Goal: Transaction & Acquisition: Purchase product/service

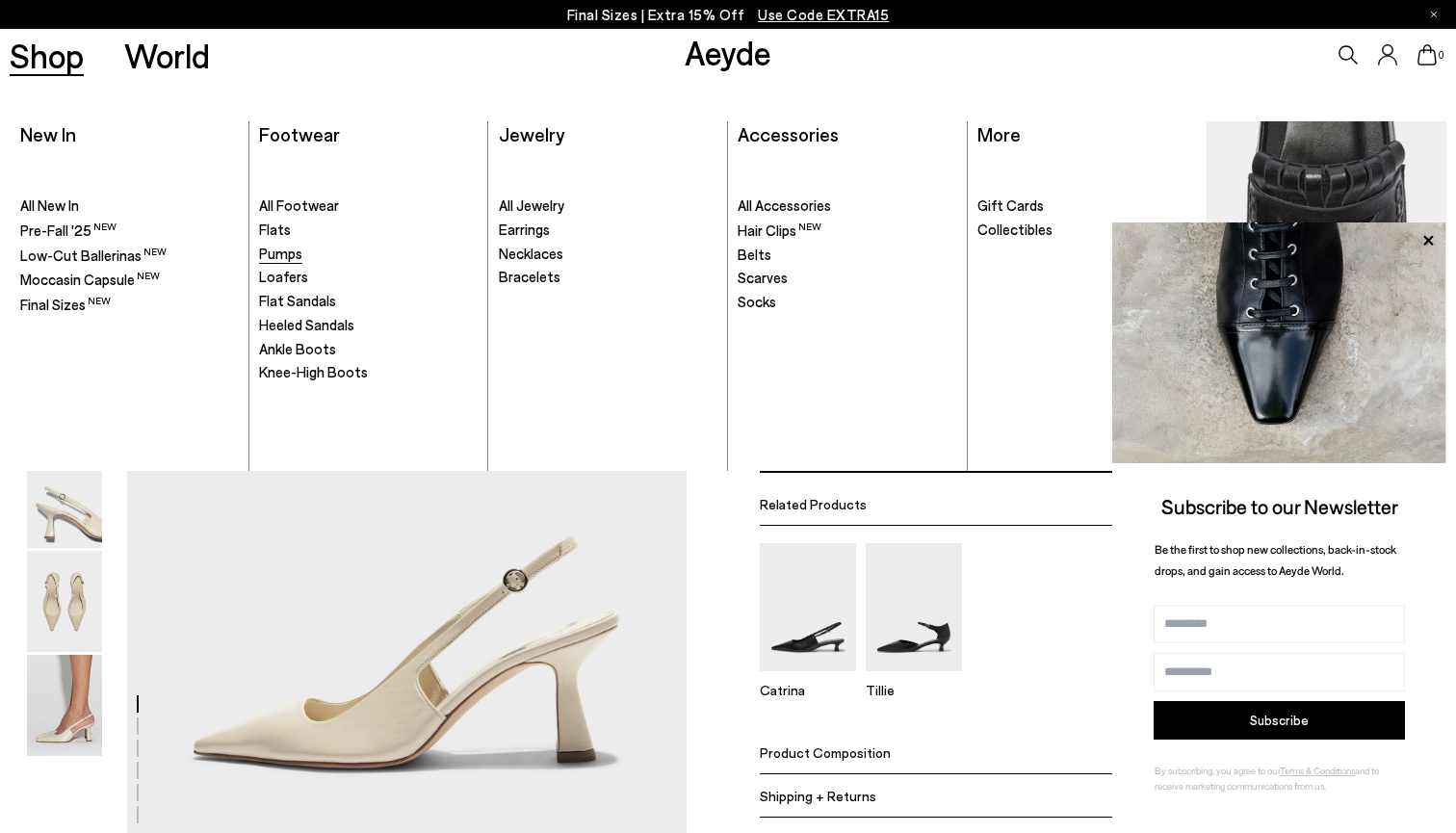
click at [285, 251] on span "Pumps" at bounding box center [281, 252] width 44 height 17
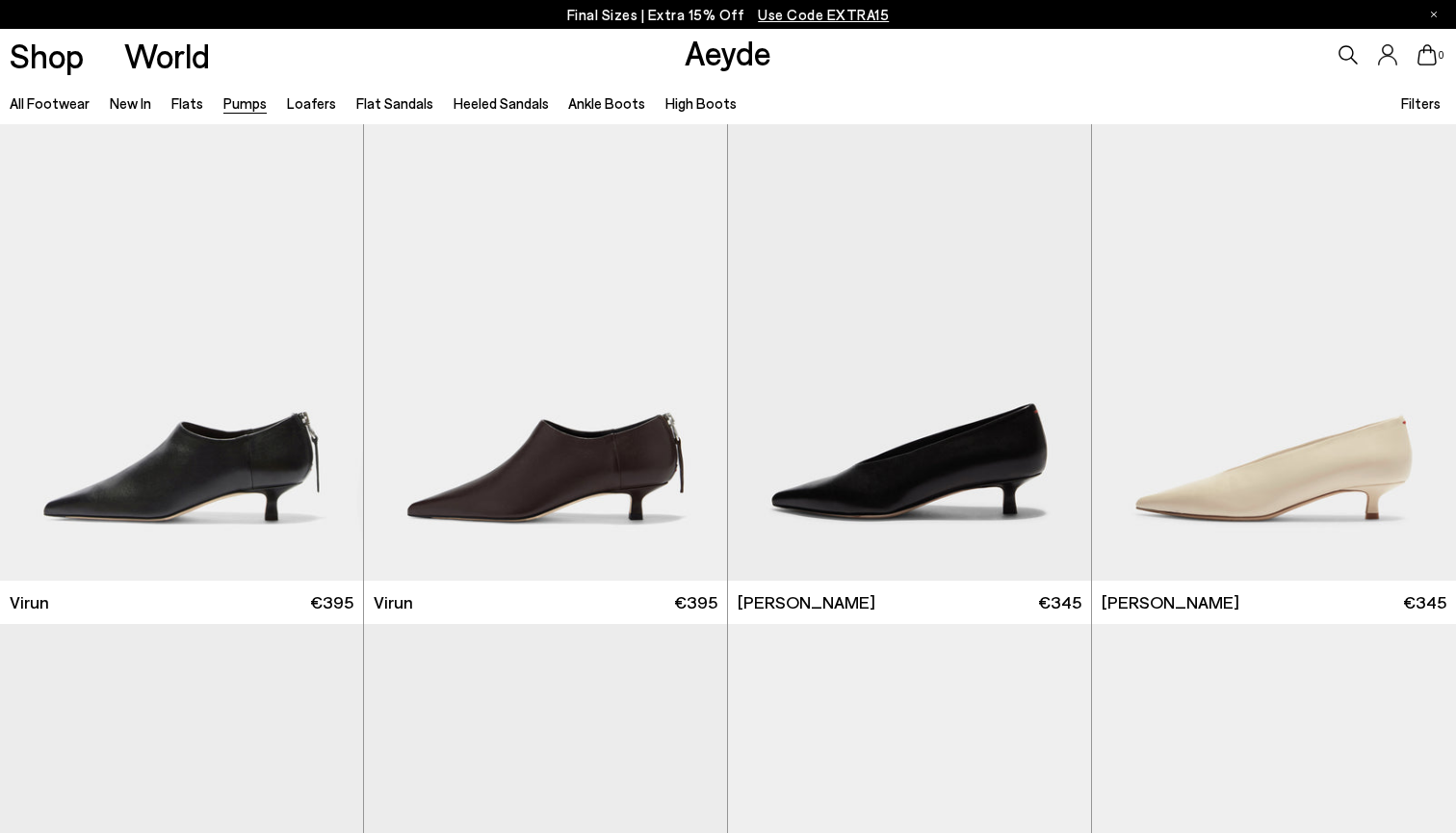
click at [1437, 109] on span "Filters" at bounding box center [1421, 102] width 40 height 17
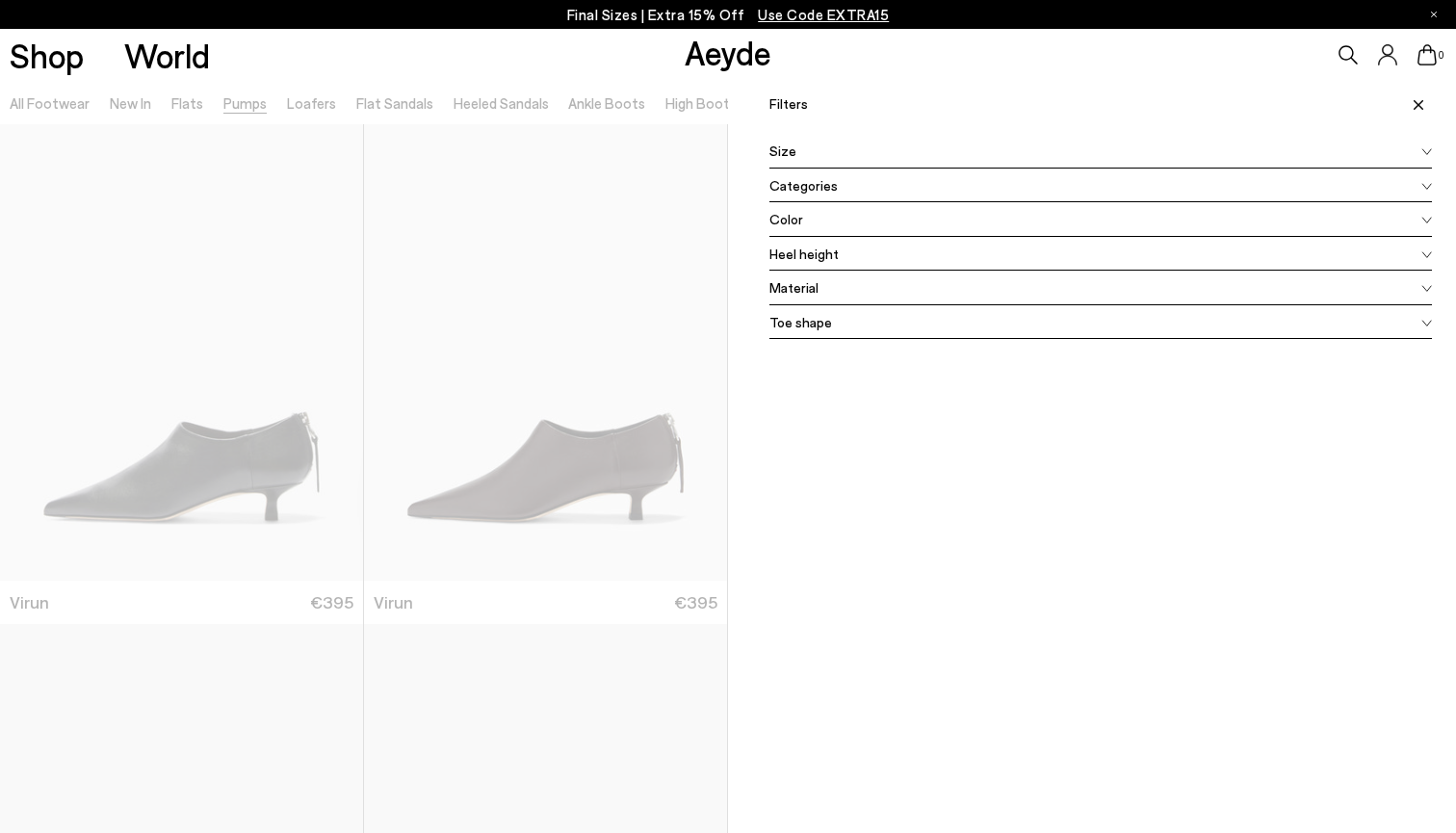
click at [796, 217] on span "Color" at bounding box center [786, 219] width 34 height 20
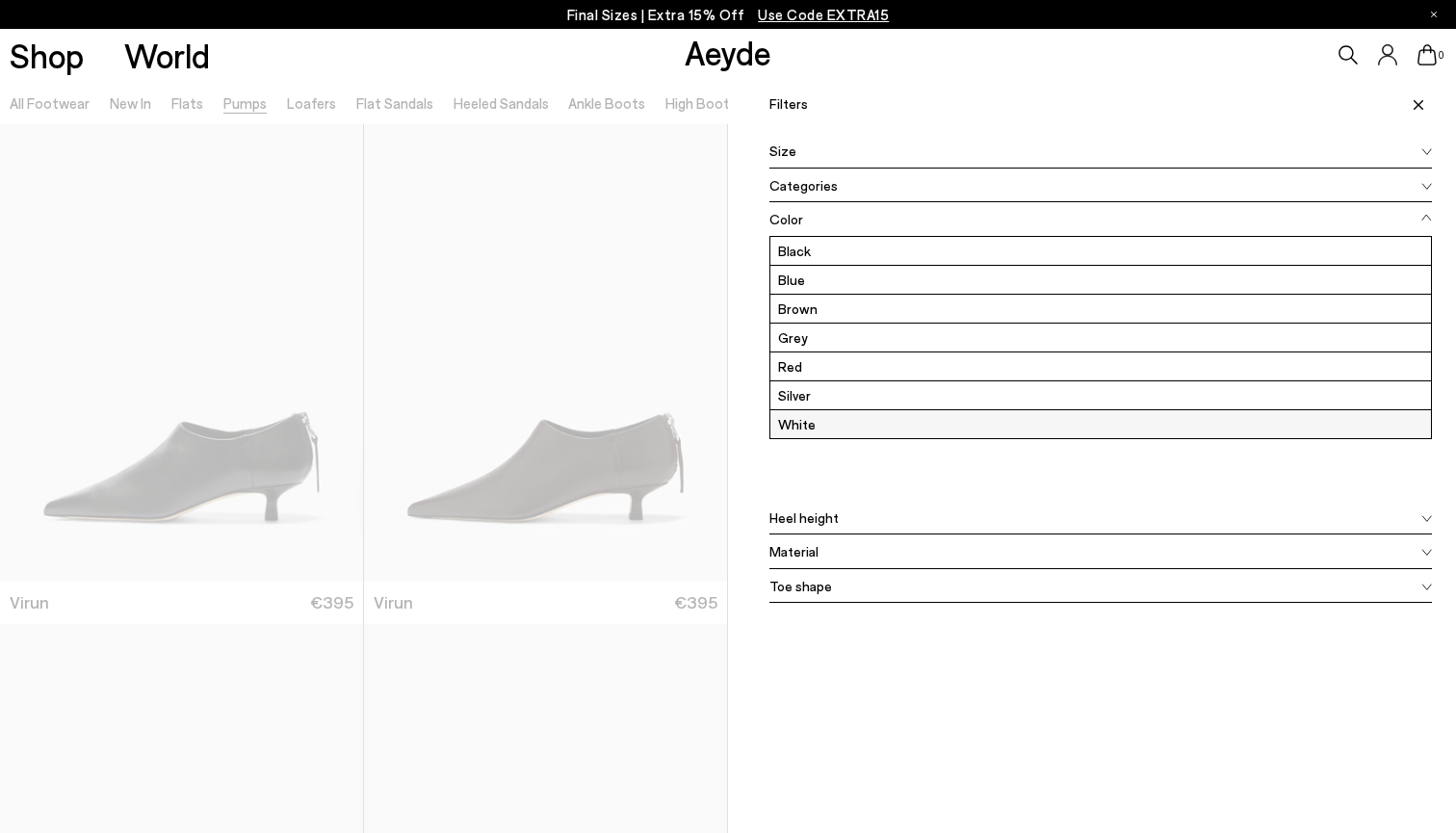
click at [810, 422] on label "White" at bounding box center [1100, 424] width 661 height 28
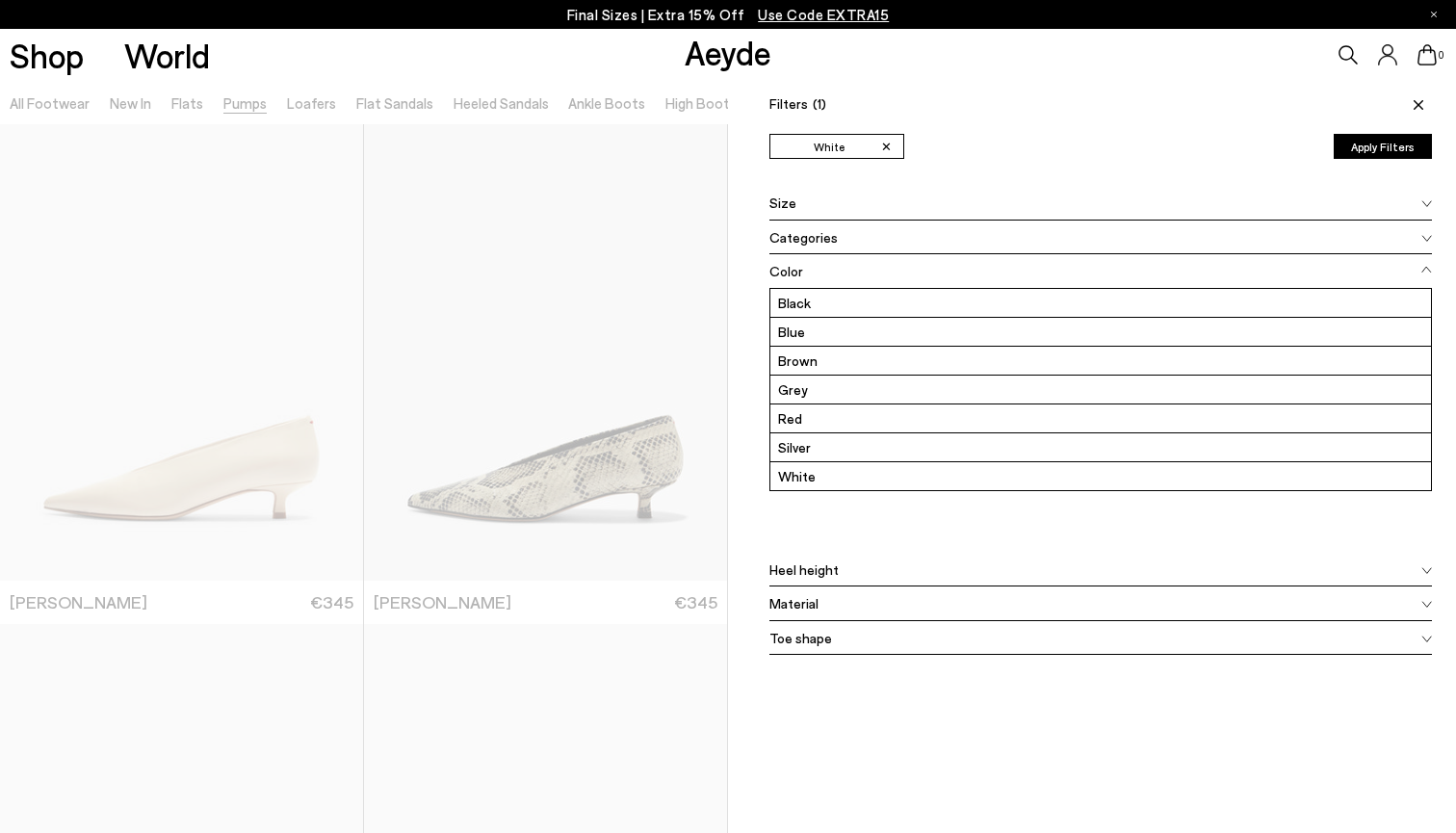
click at [1385, 154] on button "Apply Filters" at bounding box center [1382, 146] width 98 height 25
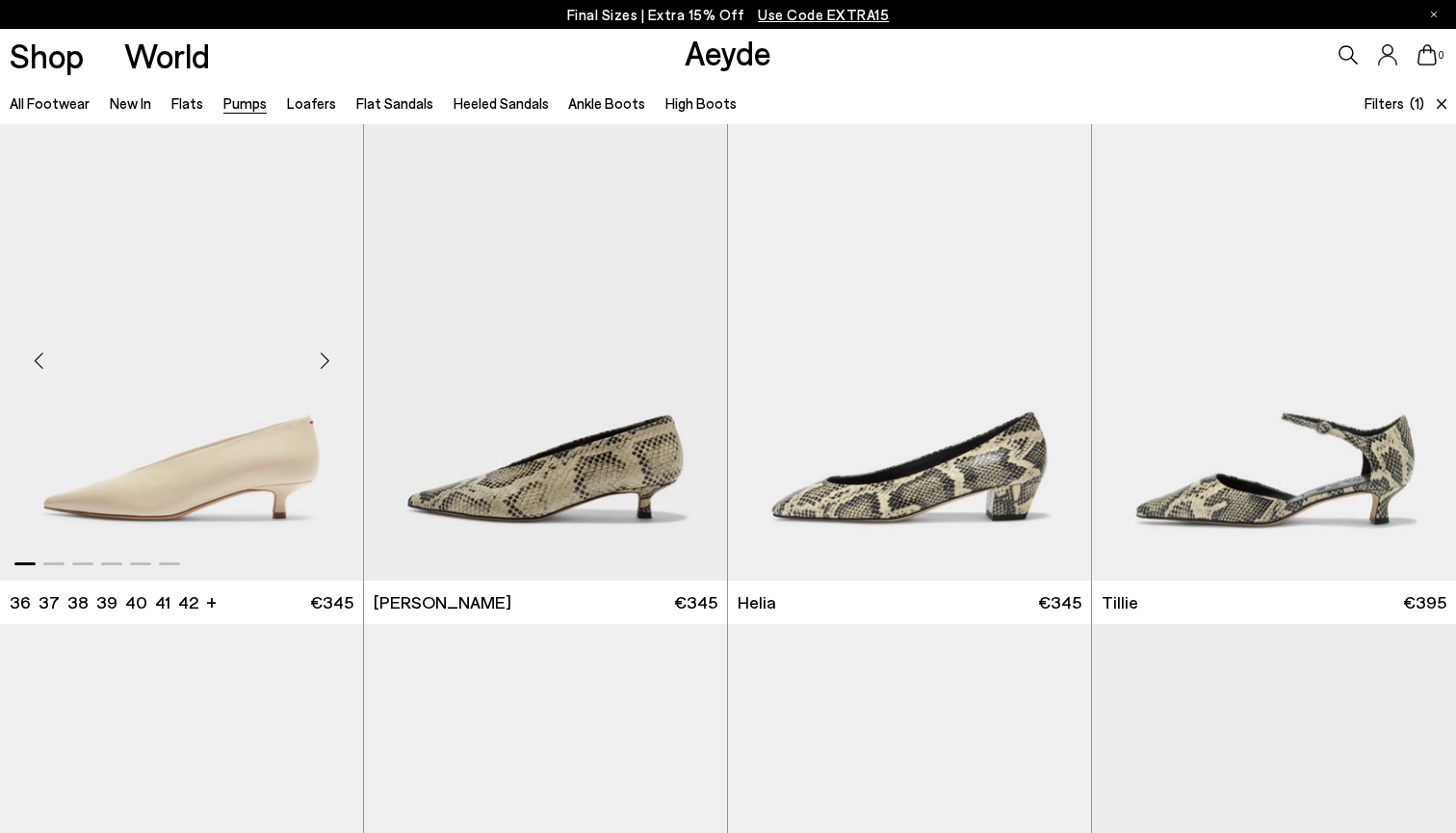
click at [324, 363] on div "Next slide" at bounding box center [324, 360] width 58 height 58
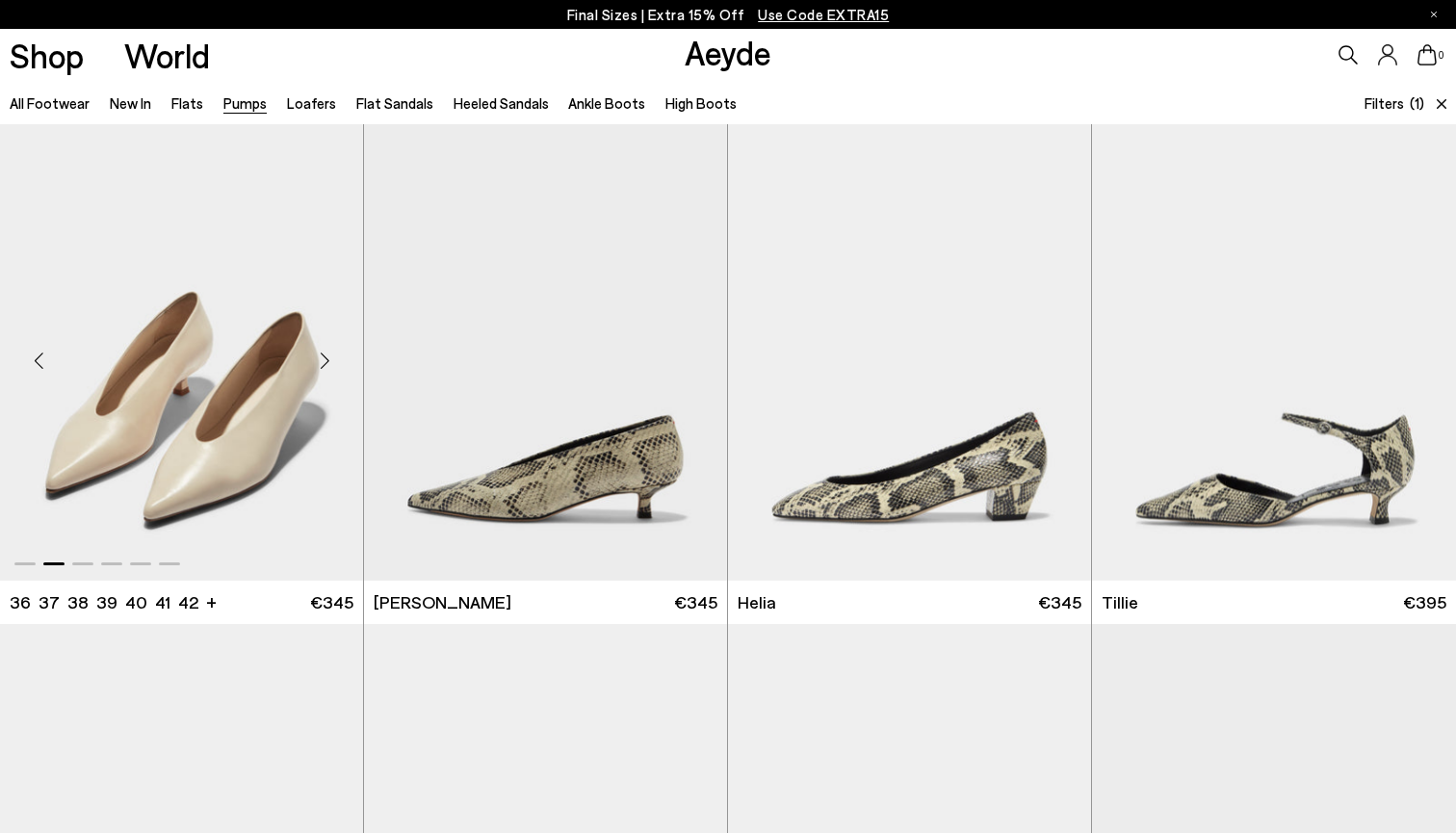
click at [324, 363] on div "Next slide" at bounding box center [324, 360] width 58 height 58
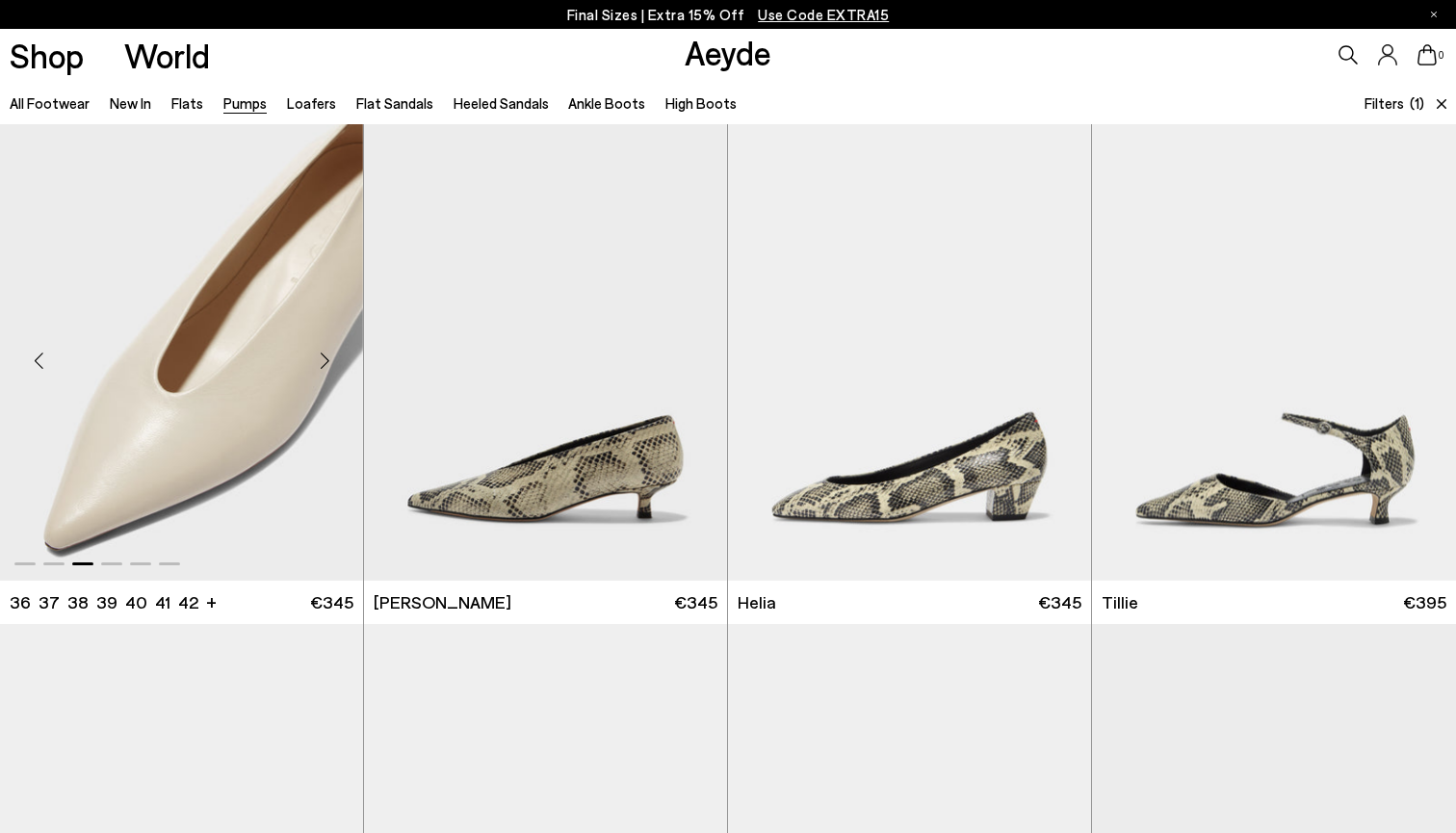
click at [325, 358] on div "Next slide" at bounding box center [324, 360] width 58 height 58
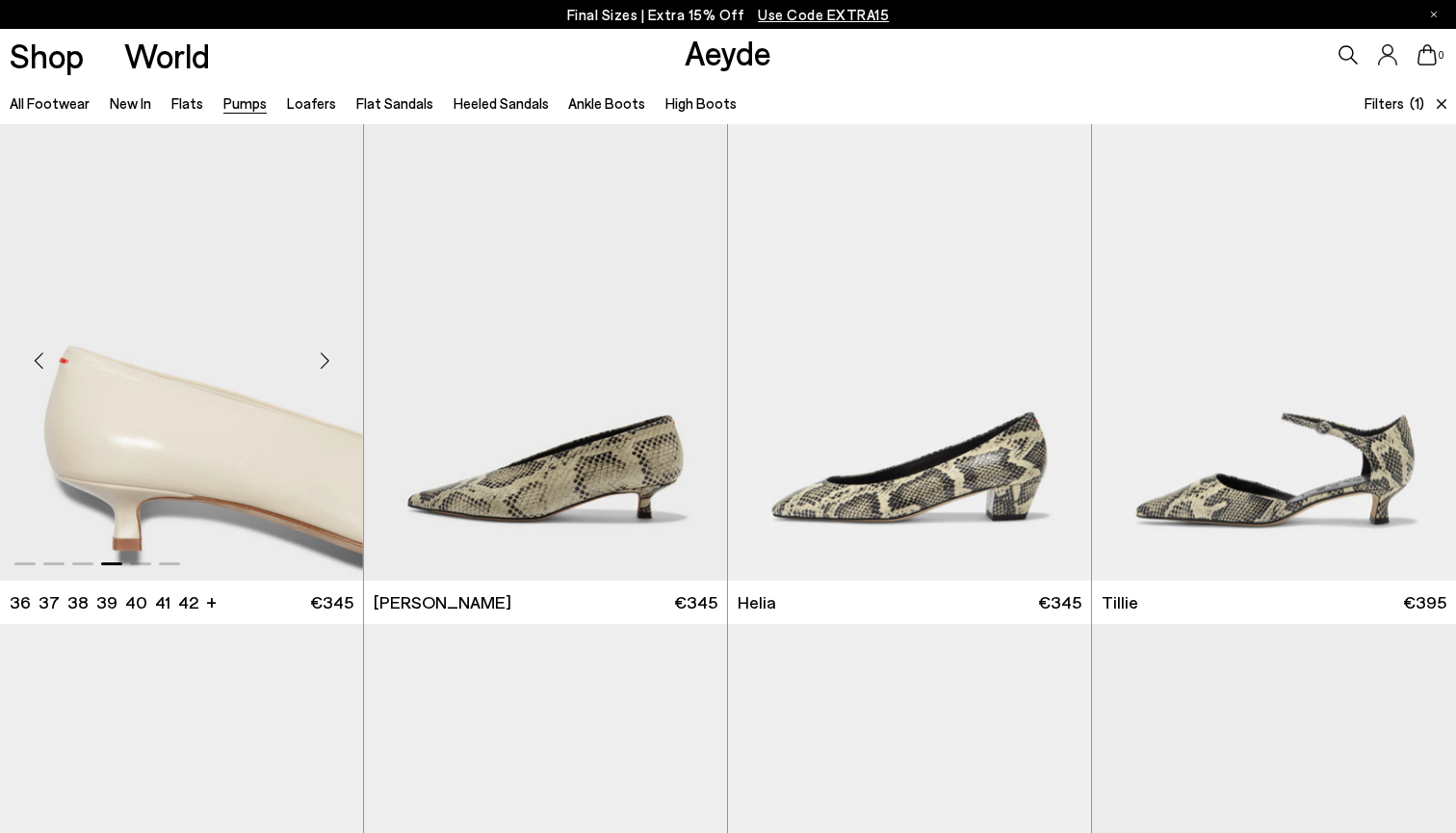
click at [325, 358] on div "Next slide" at bounding box center [324, 360] width 58 height 58
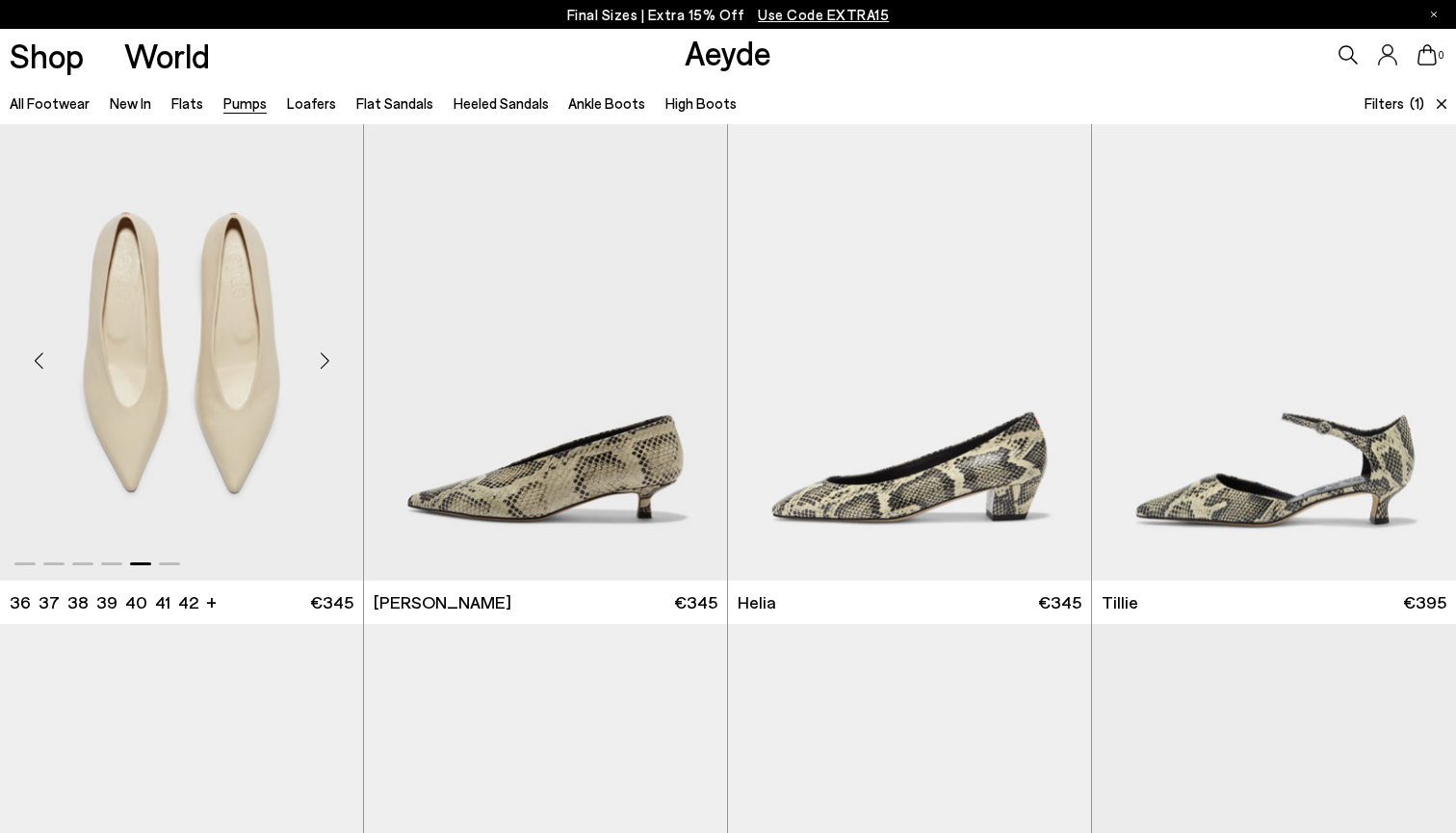
click at [325, 358] on div "Next slide" at bounding box center [324, 360] width 58 height 58
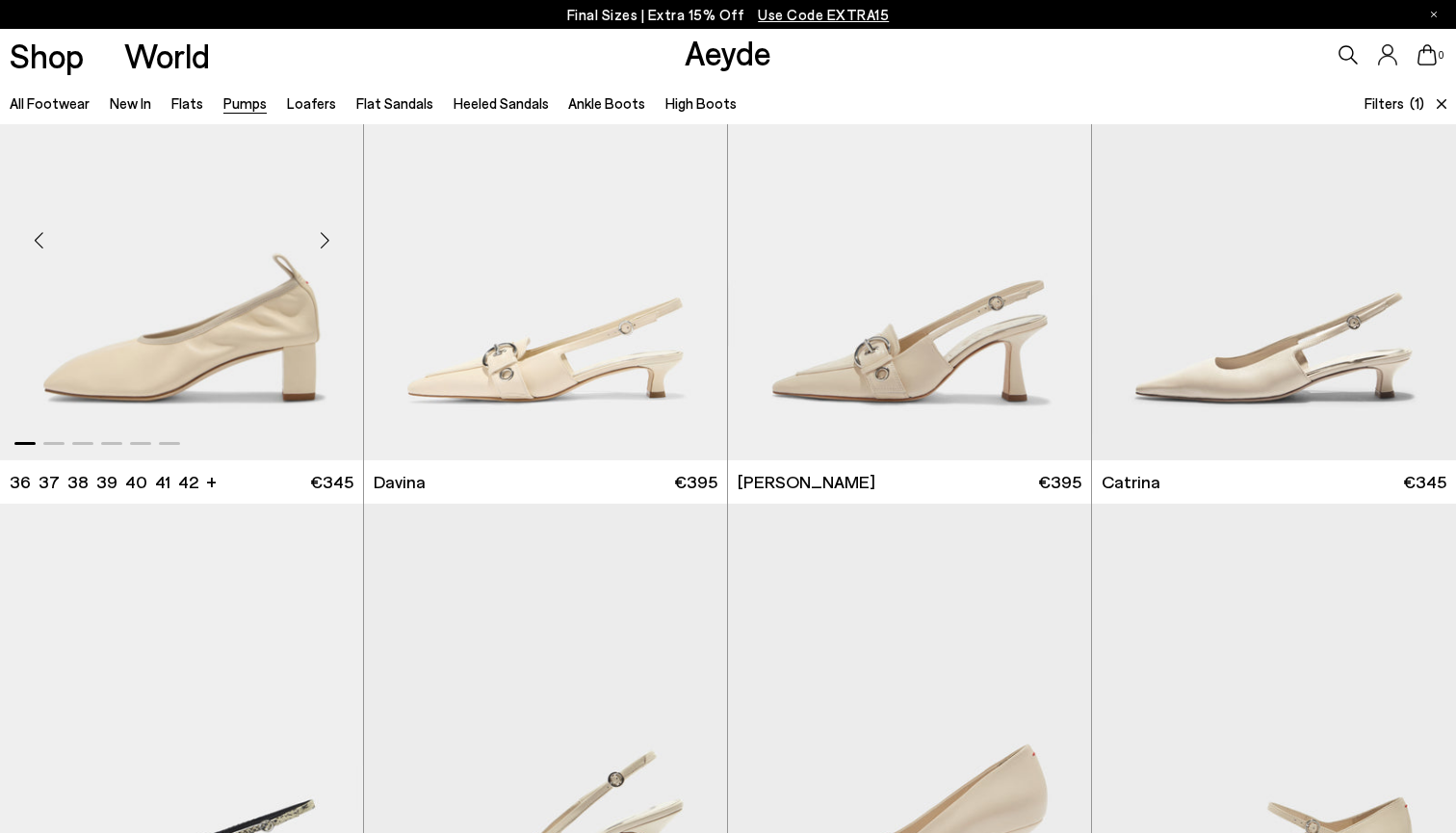
scroll to position [626, 0]
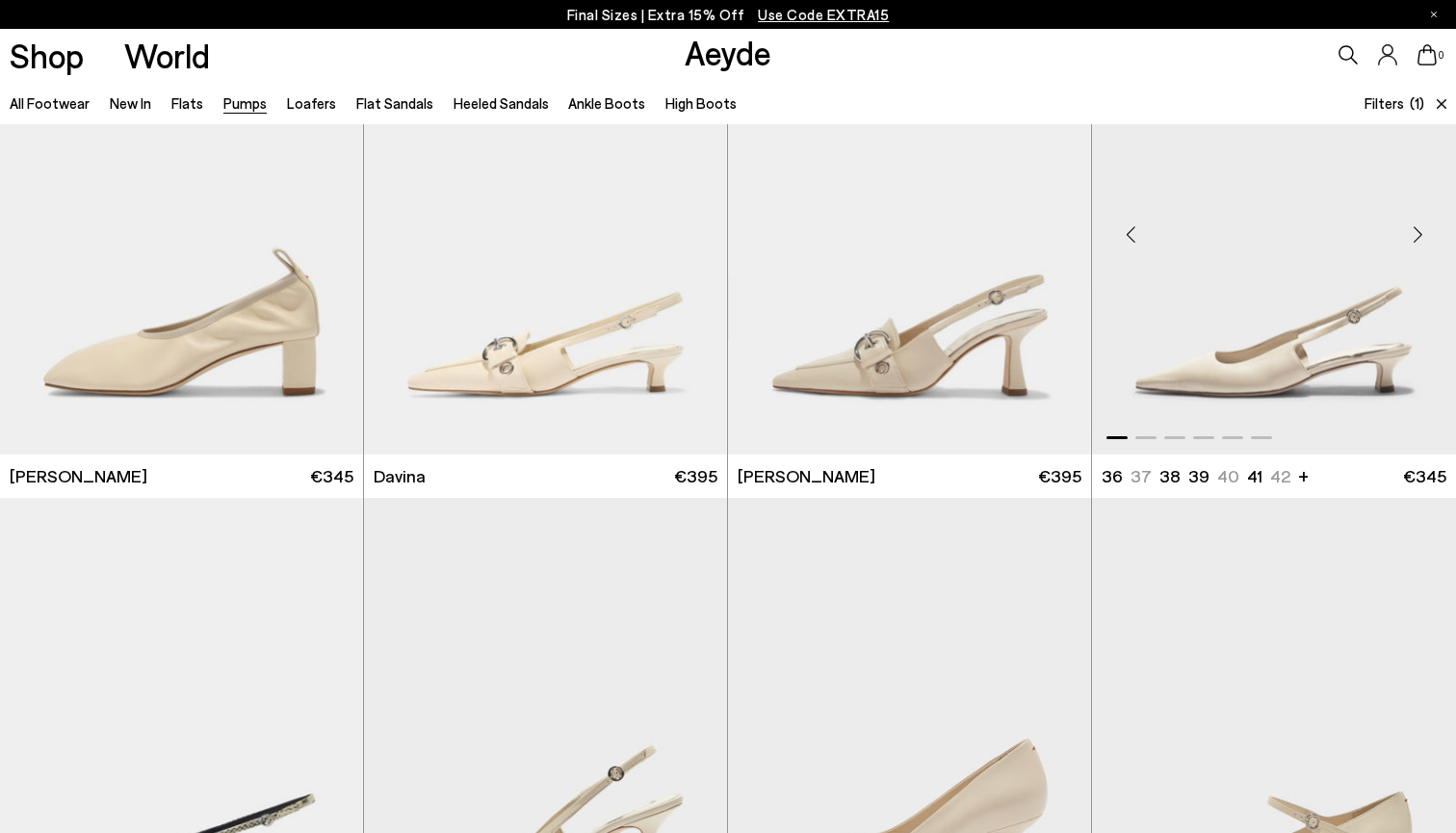
click at [1419, 235] on div "Next slide" at bounding box center [1417, 234] width 58 height 58
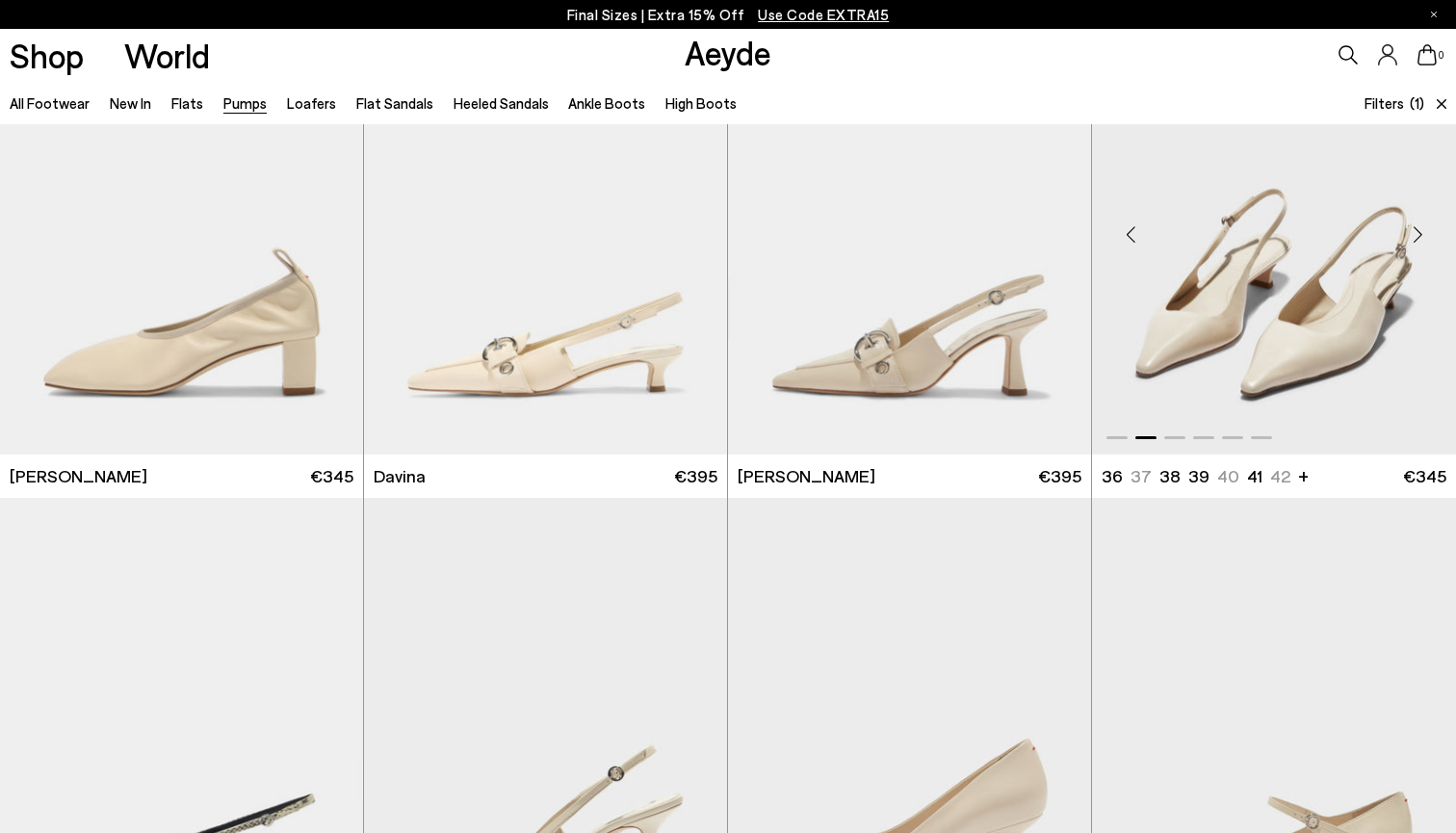
click at [1419, 235] on div "Next slide" at bounding box center [1417, 234] width 58 height 58
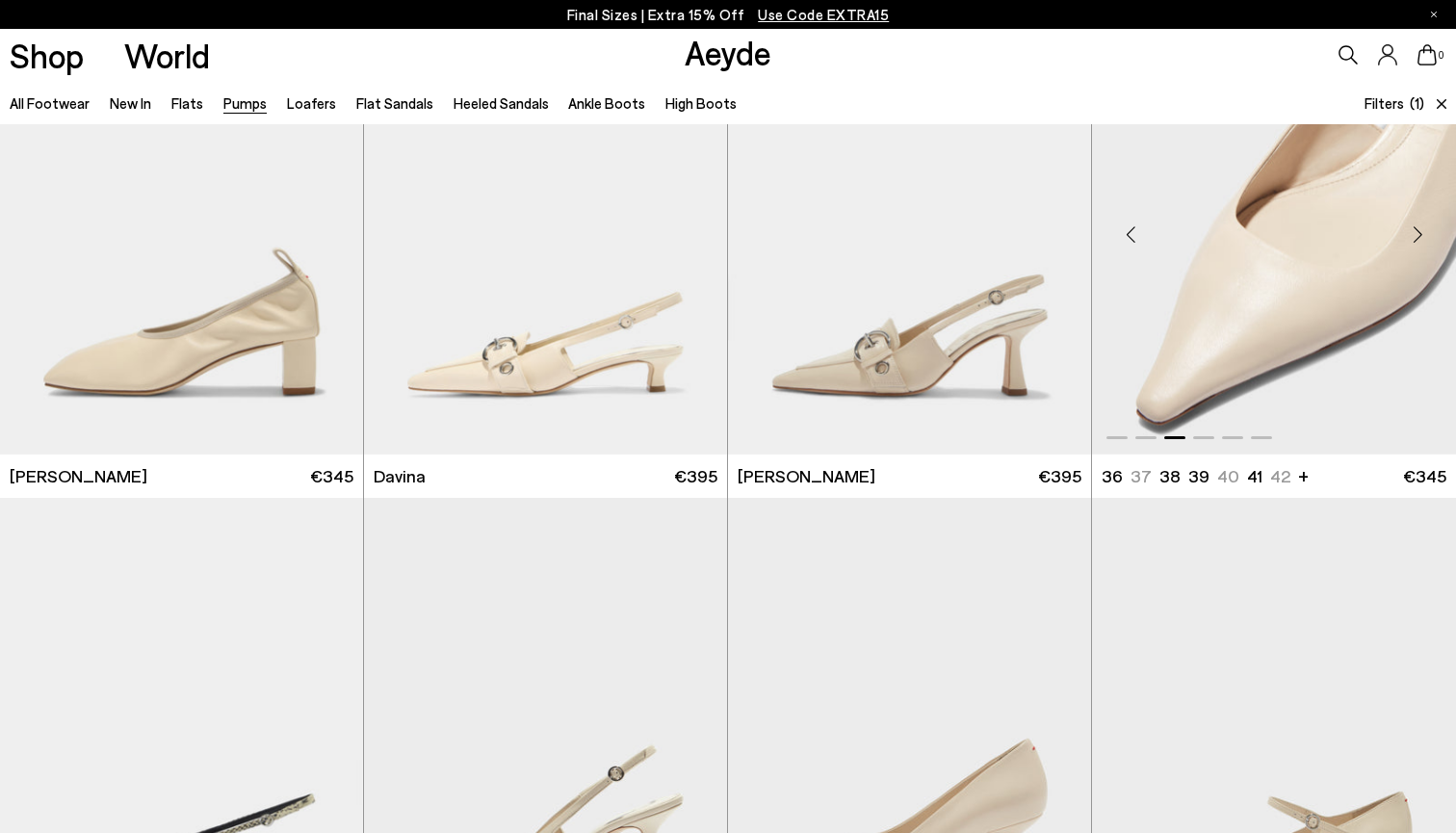
click at [1419, 235] on div "Next slide" at bounding box center [1417, 234] width 58 height 58
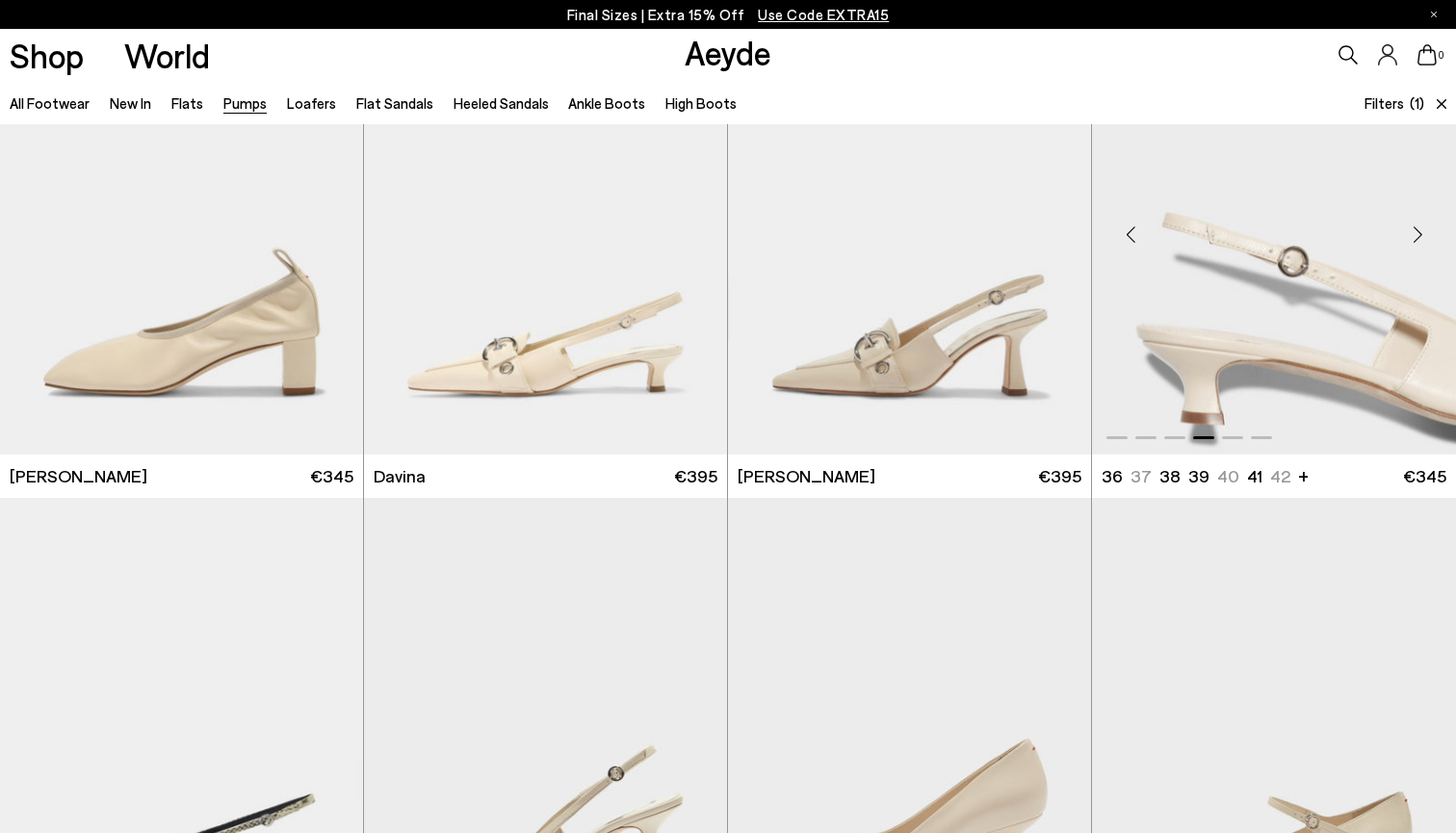
click at [1419, 235] on div "Next slide" at bounding box center [1417, 234] width 58 height 58
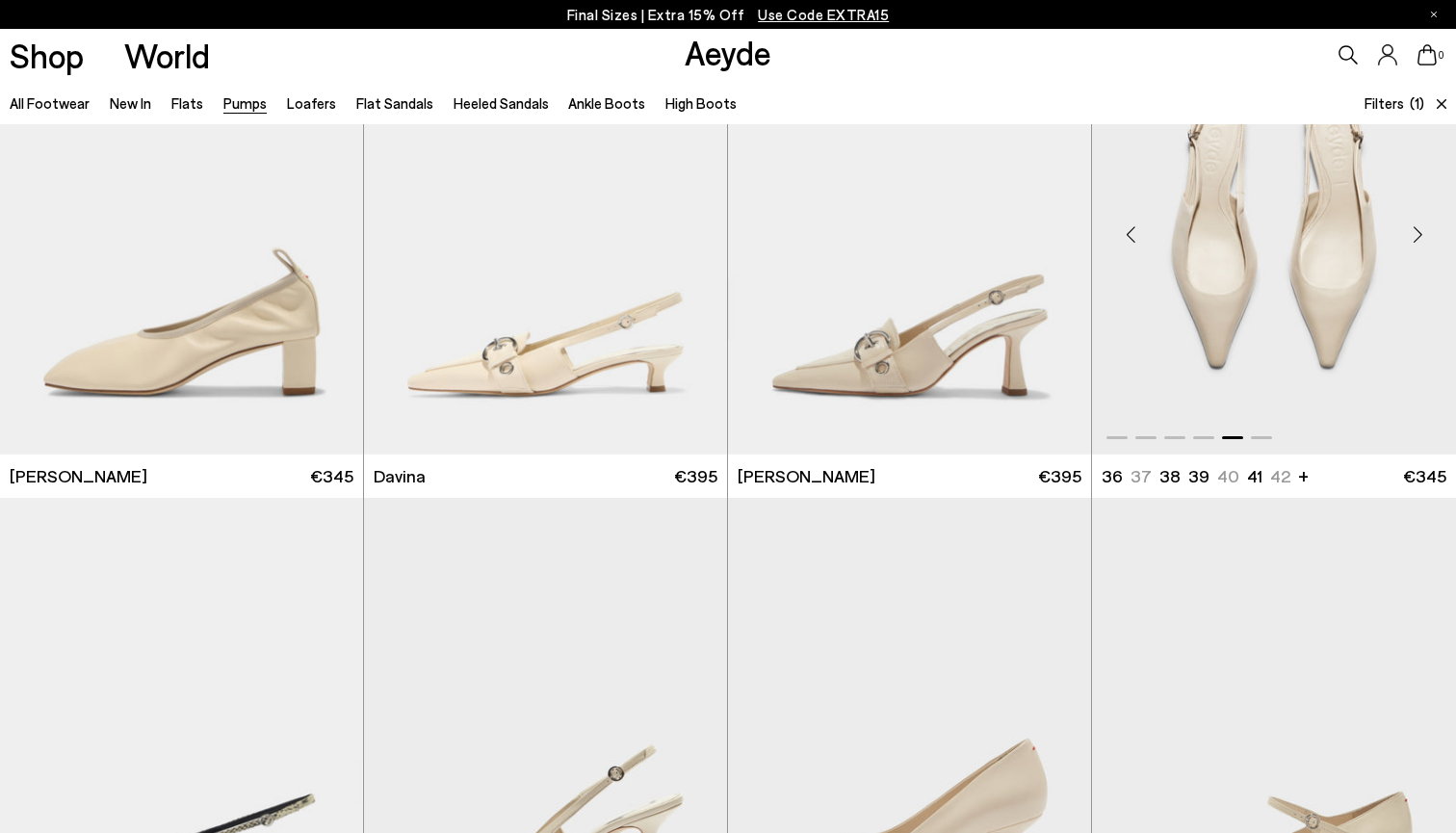
click at [1419, 235] on div "Next slide" at bounding box center [1417, 234] width 58 height 58
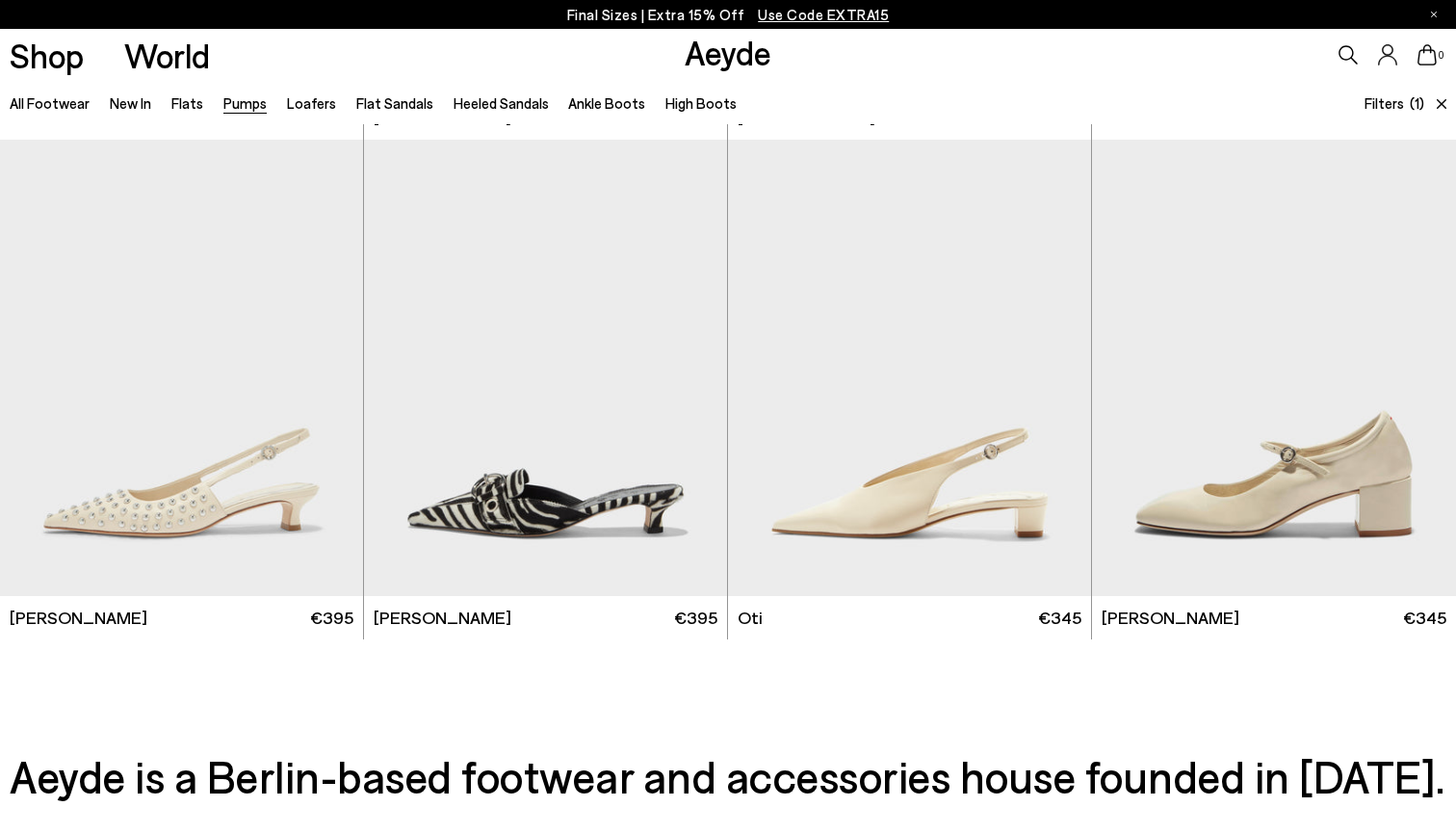
scroll to position [1501, 0]
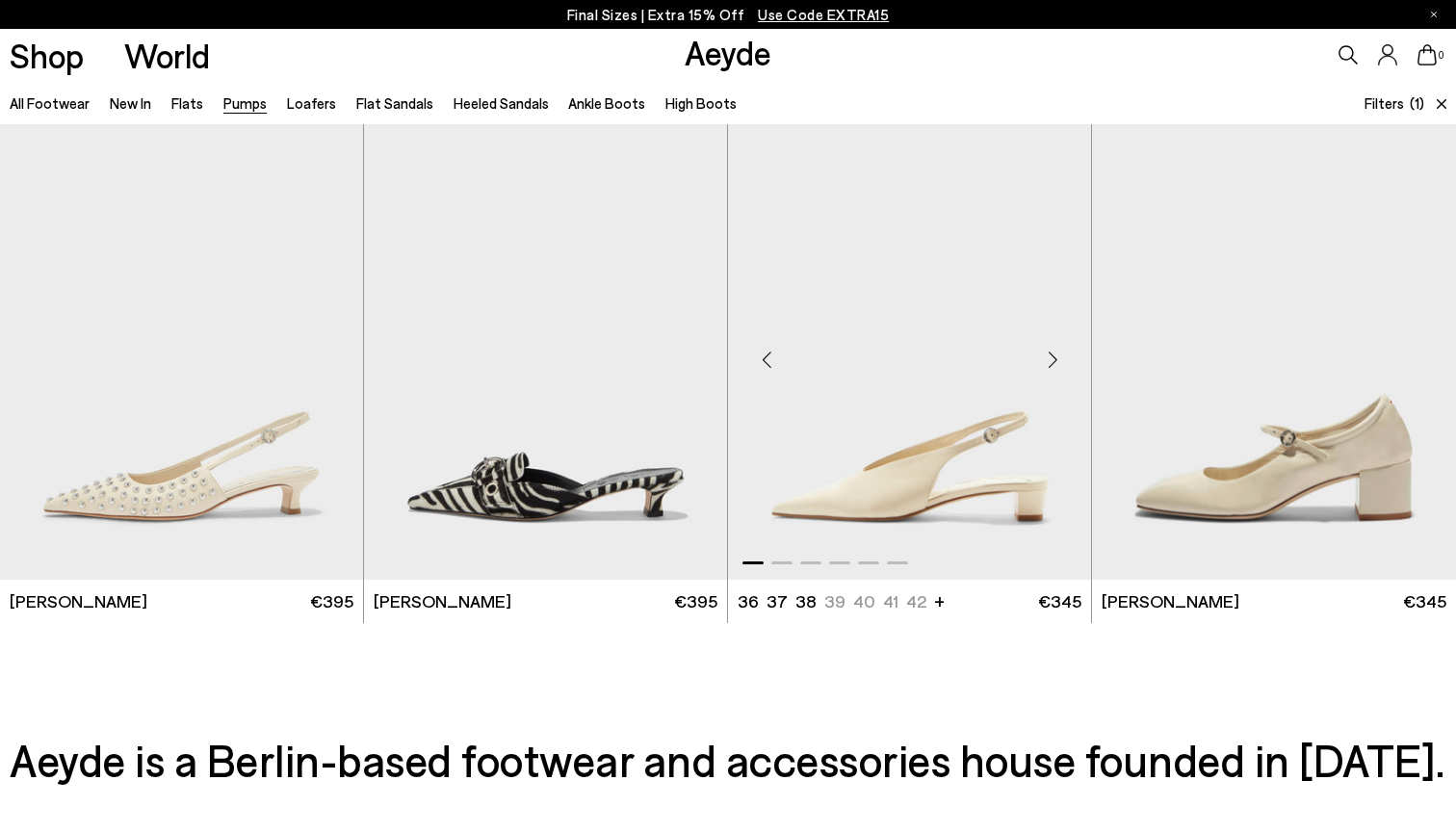
click at [1052, 362] on div "Next slide" at bounding box center [1052, 359] width 58 height 58
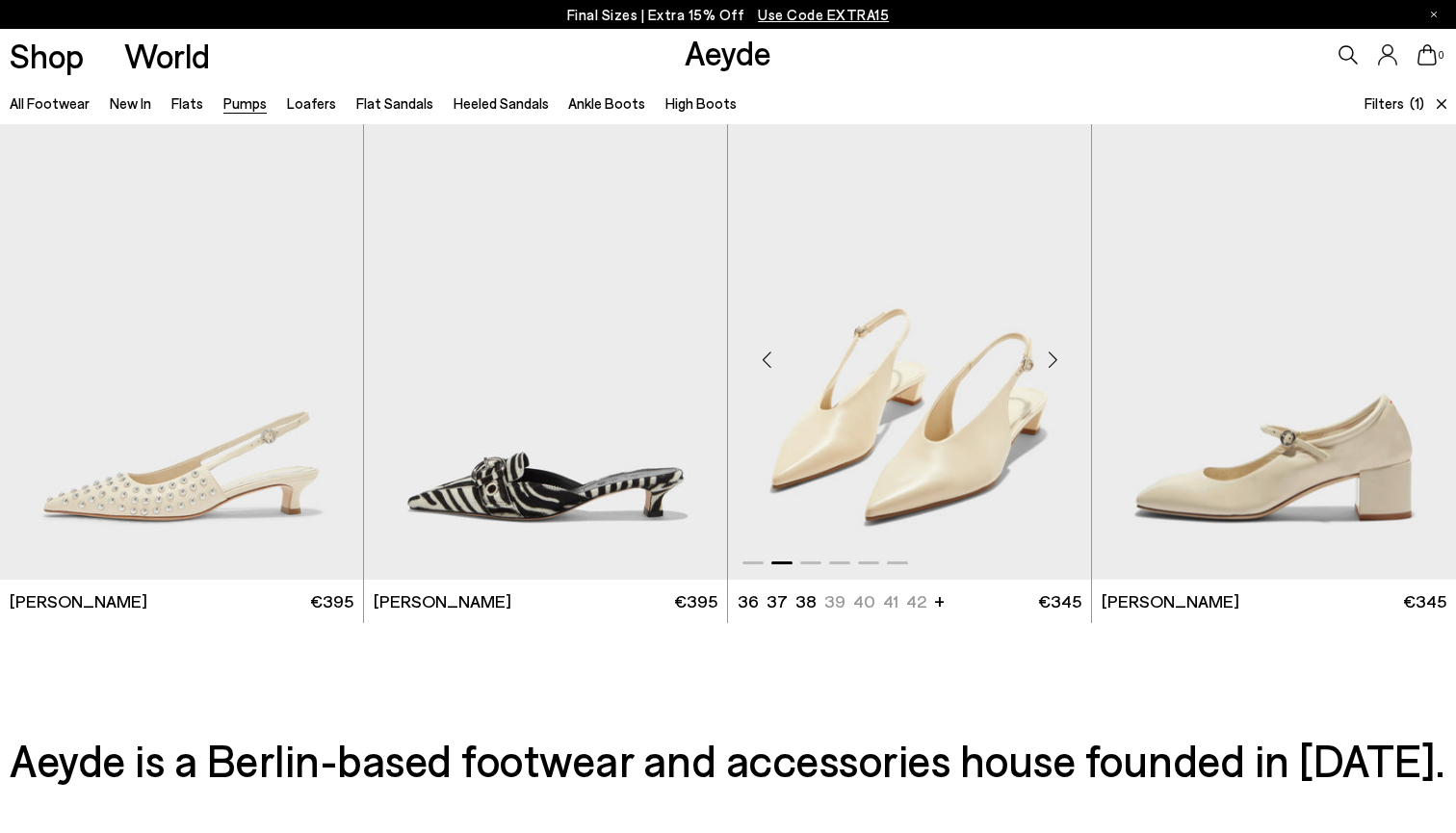
click at [1052, 362] on div "Next slide" at bounding box center [1052, 359] width 58 height 58
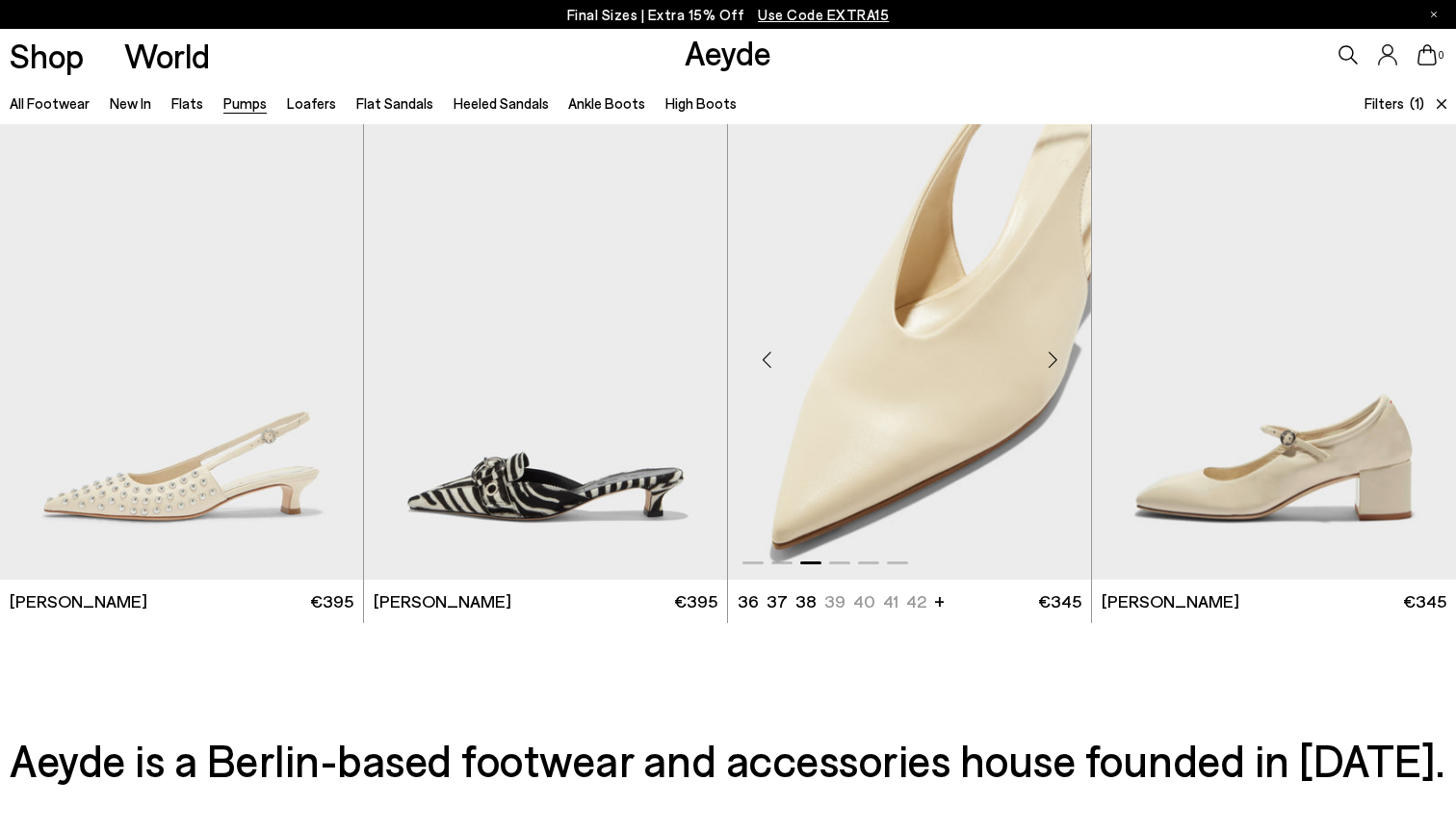
click at [1052, 362] on div "Next slide" at bounding box center [1052, 359] width 58 height 58
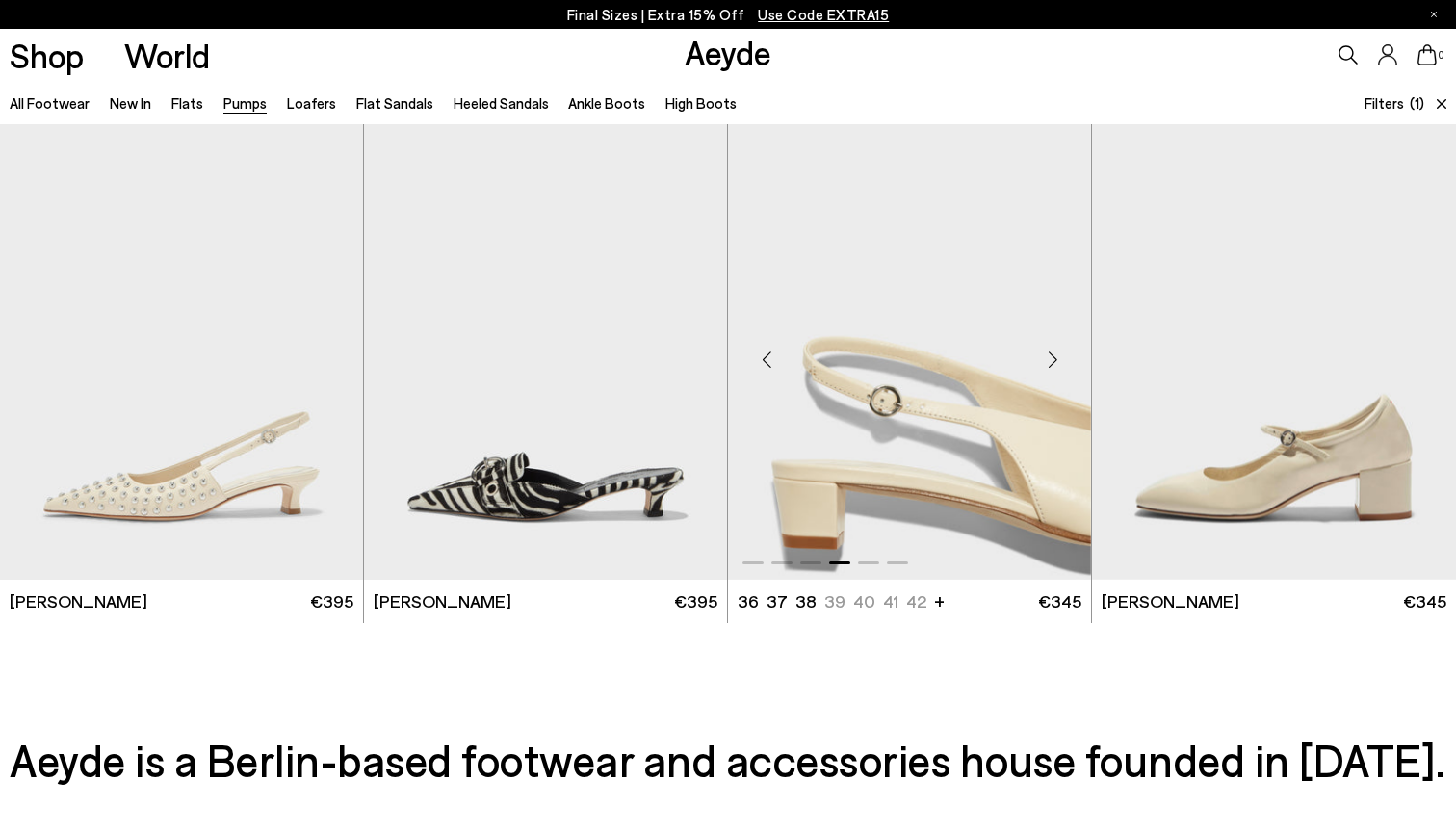
click at [1052, 362] on div "Next slide" at bounding box center [1052, 359] width 58 height 58
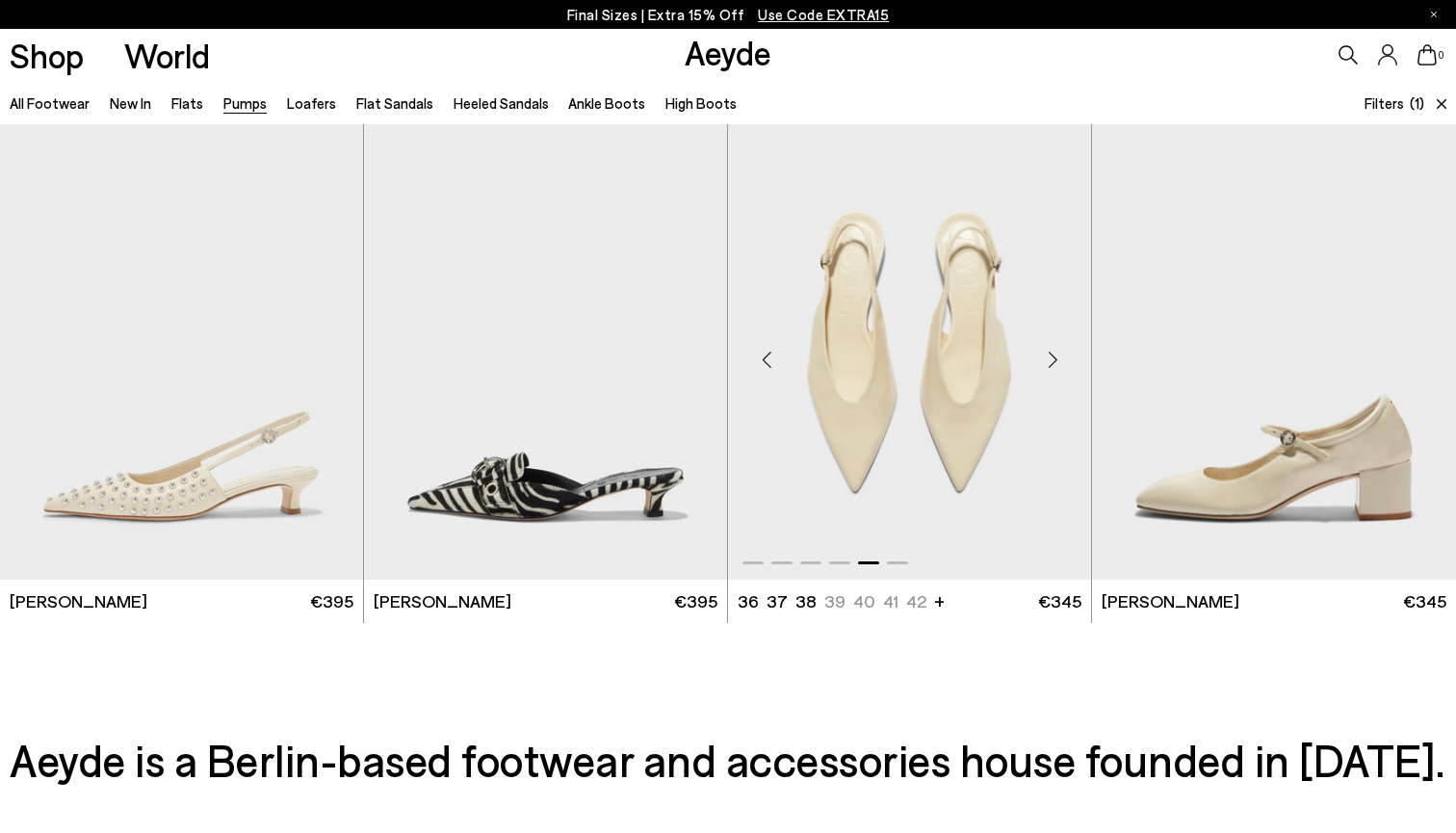
click at [1052, 362] on div "Next slide" at bounding box center [1052, 359] width 58 height 58
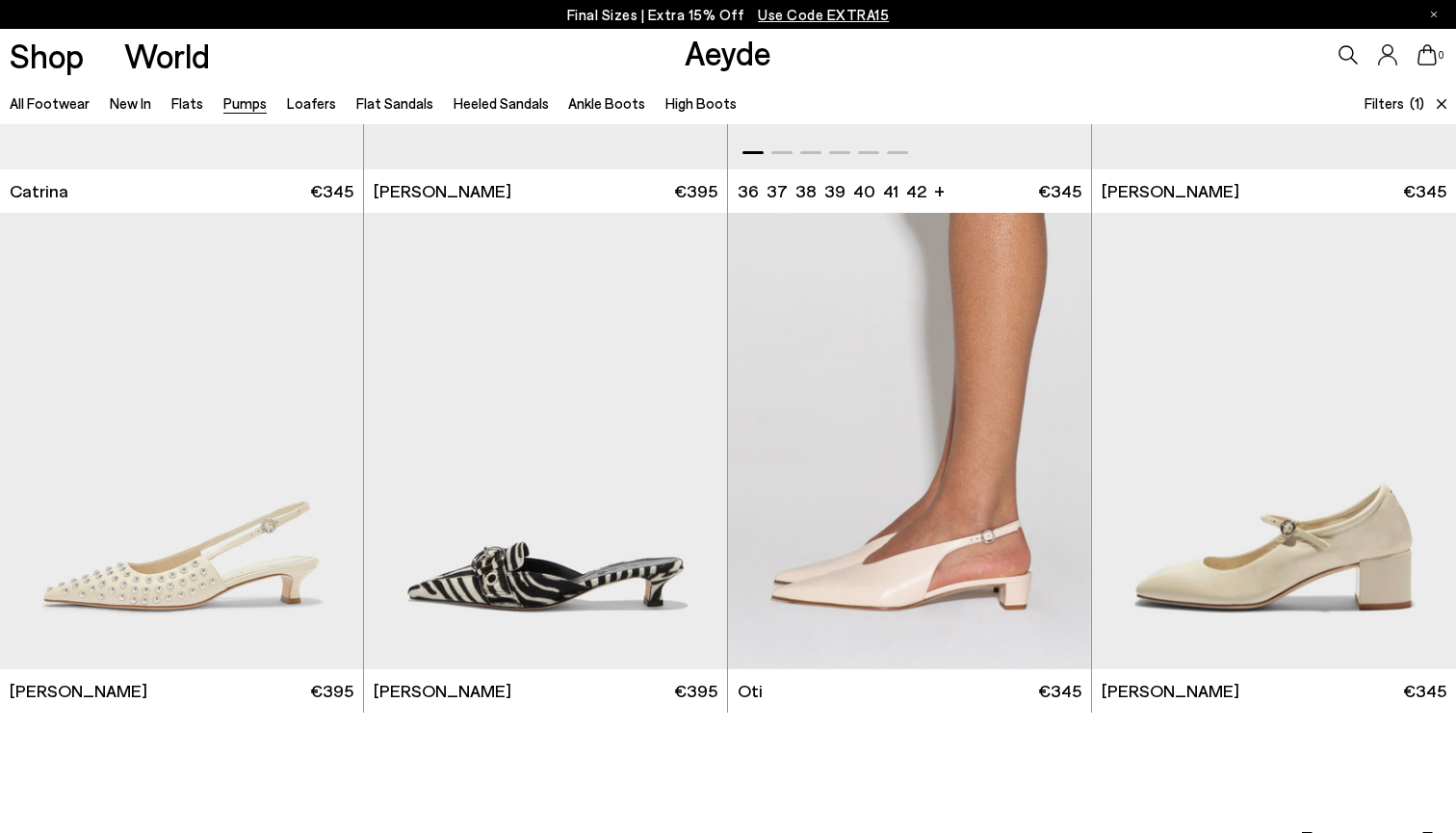
scroll to position [1198, 0]
